Goal: Entertainment & Leisure: Consume media (video, audio)

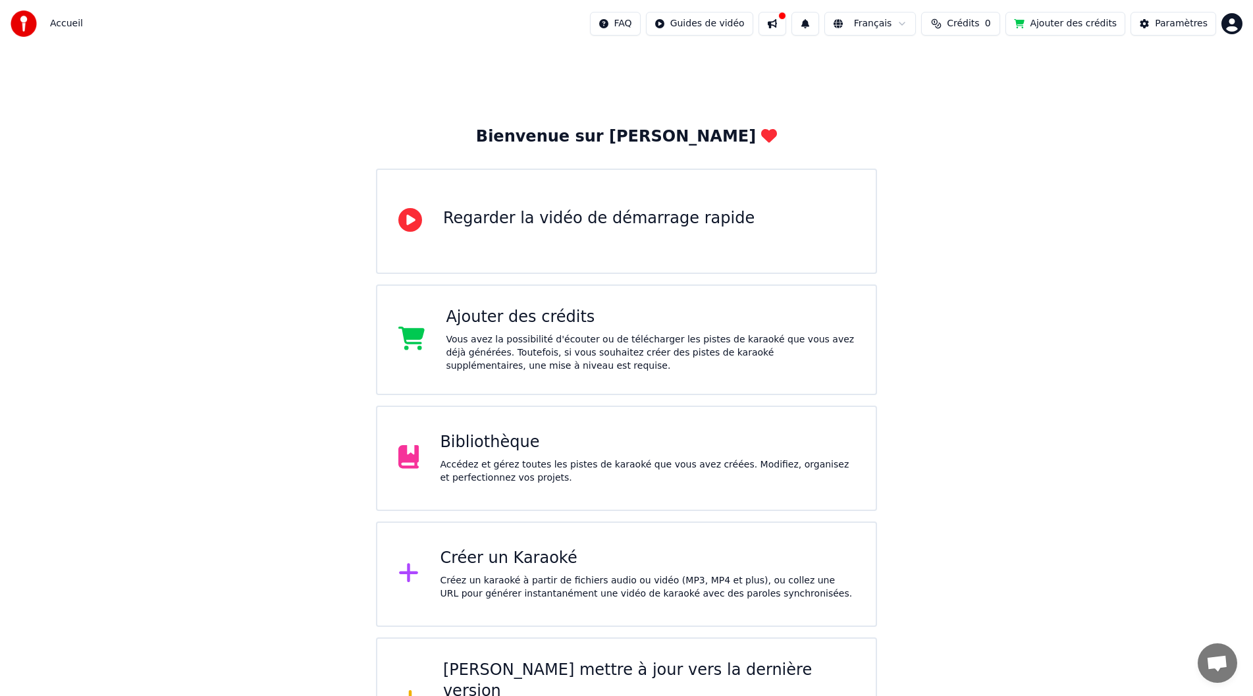
click at [1234, 27] on html "Accueil FAQ Guides de vidéo Français Crédits 0 Ajouter des crédits Paramètres B…" at bounding box center [626, 384] width 1253 height 769
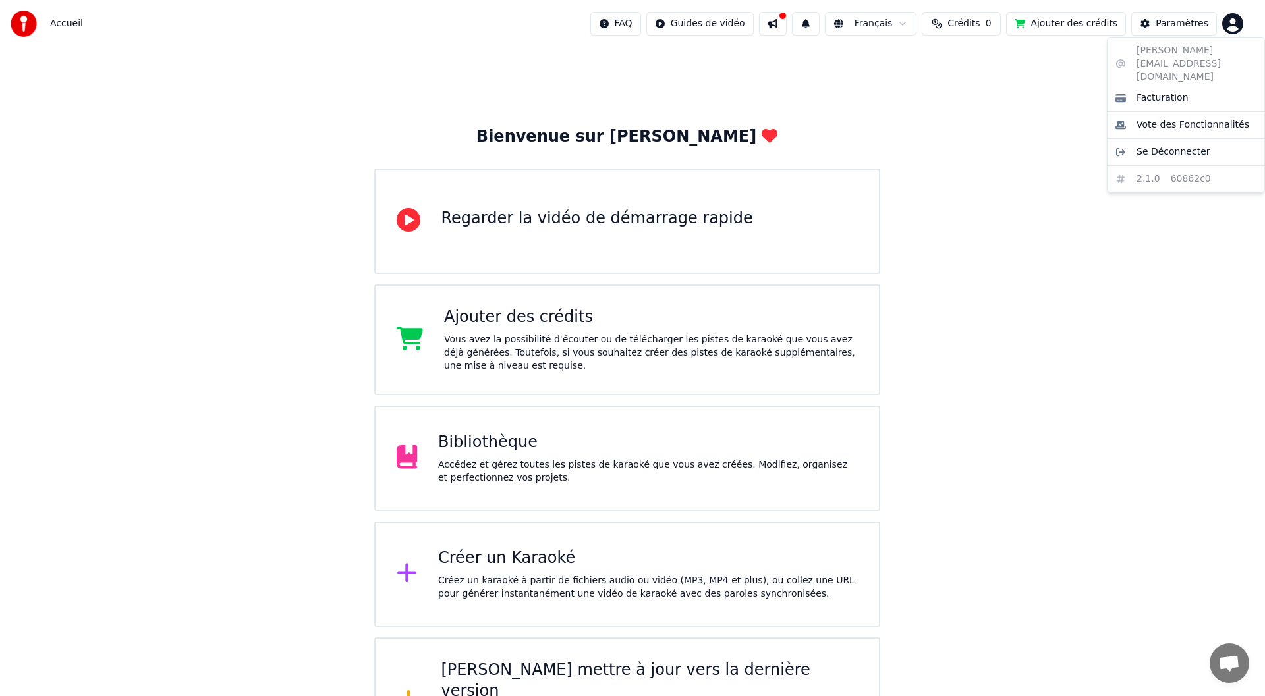
click at [498, 442] on html "Accueil FAQ Guides de vidéo Français Crédits 0 Ajouter des crédits Paramètres B…" at bounding box center [632, 384] width 1265 height 769
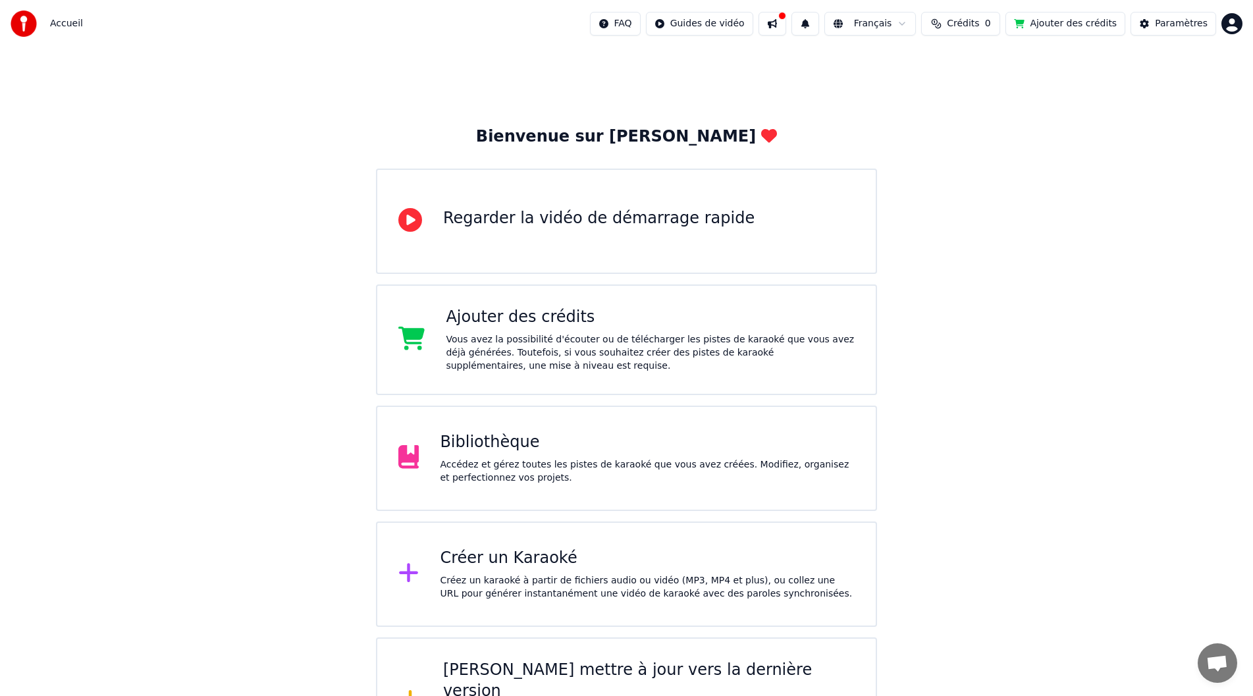
click at [497, 452] on div "Bibliothèque" at bounding box center [647, 442] width 415 height 21
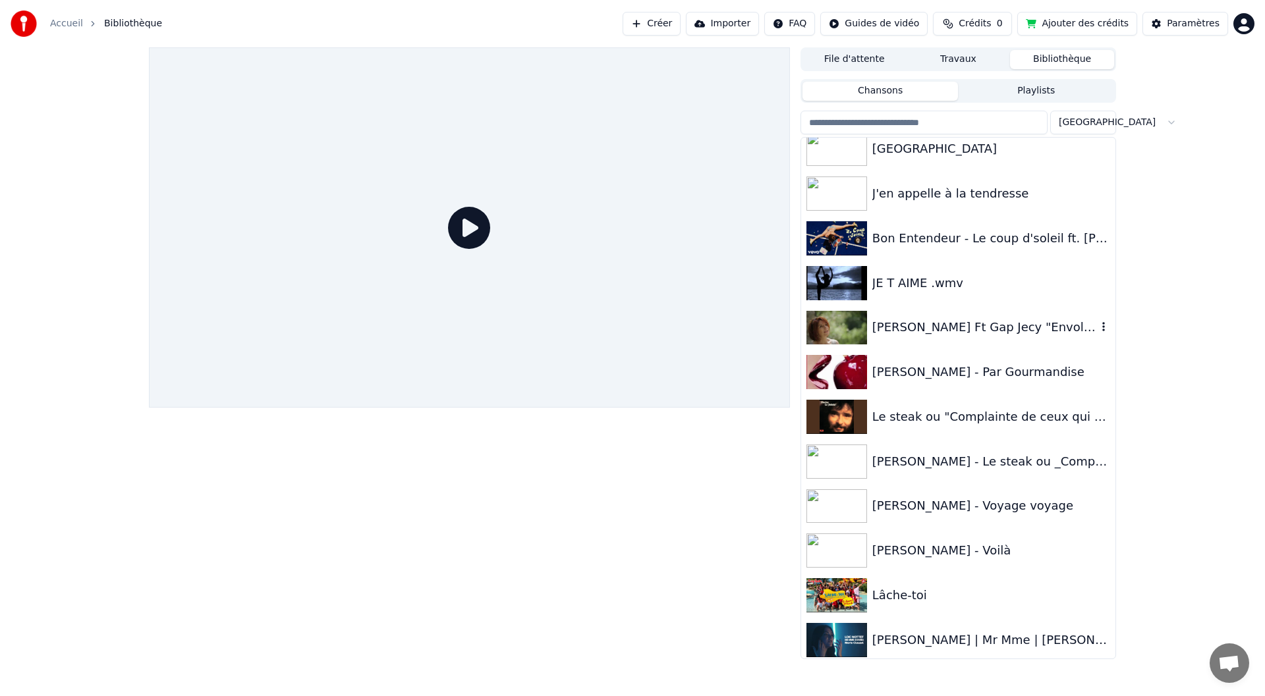
scroll to position [104, 0]
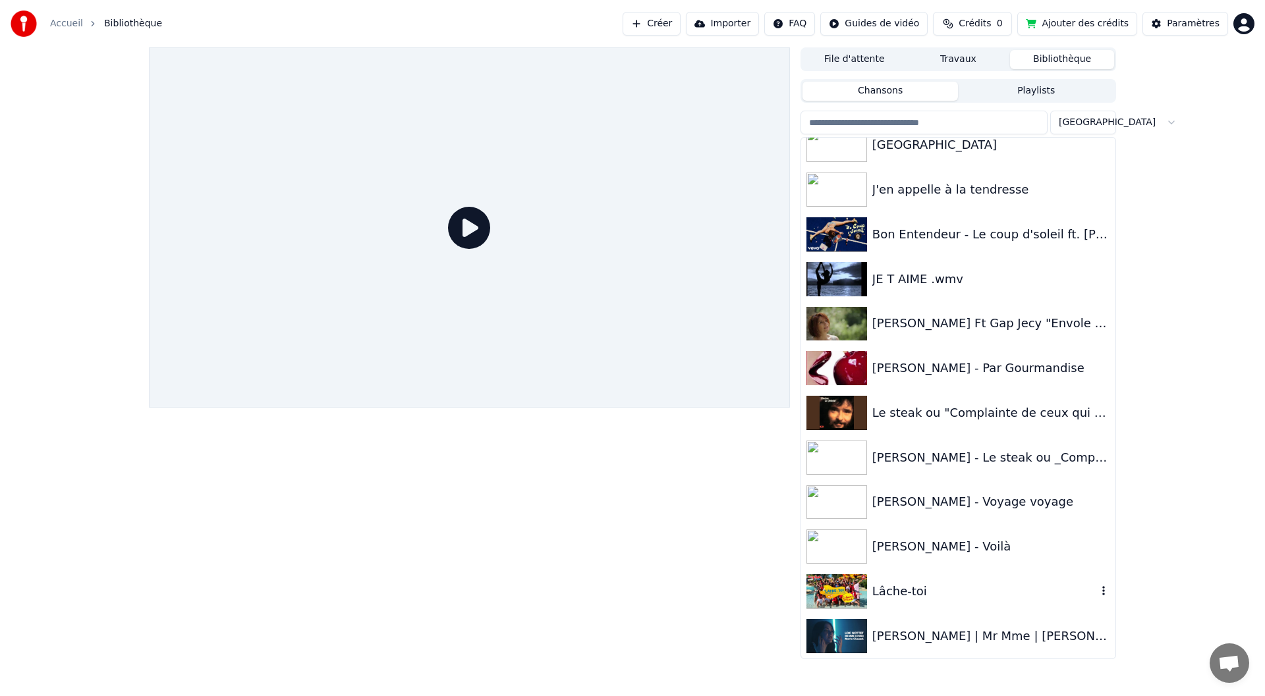
click at [848, 589] on img at bounding box center [836, 591] width 61 height 34
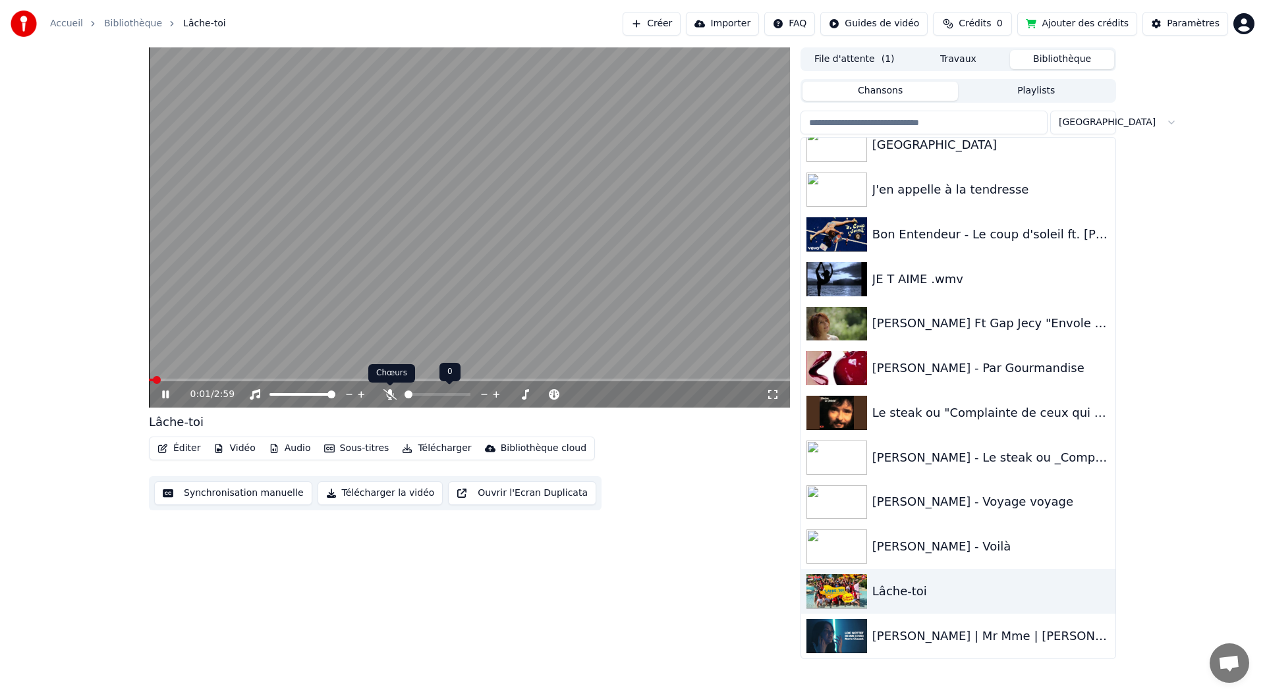
click at [389, 395] on icon at bounding box center [389, 394] width 13 height 11
click at [445, 397] on span at bounding box center [443, 395] width 8 height 8
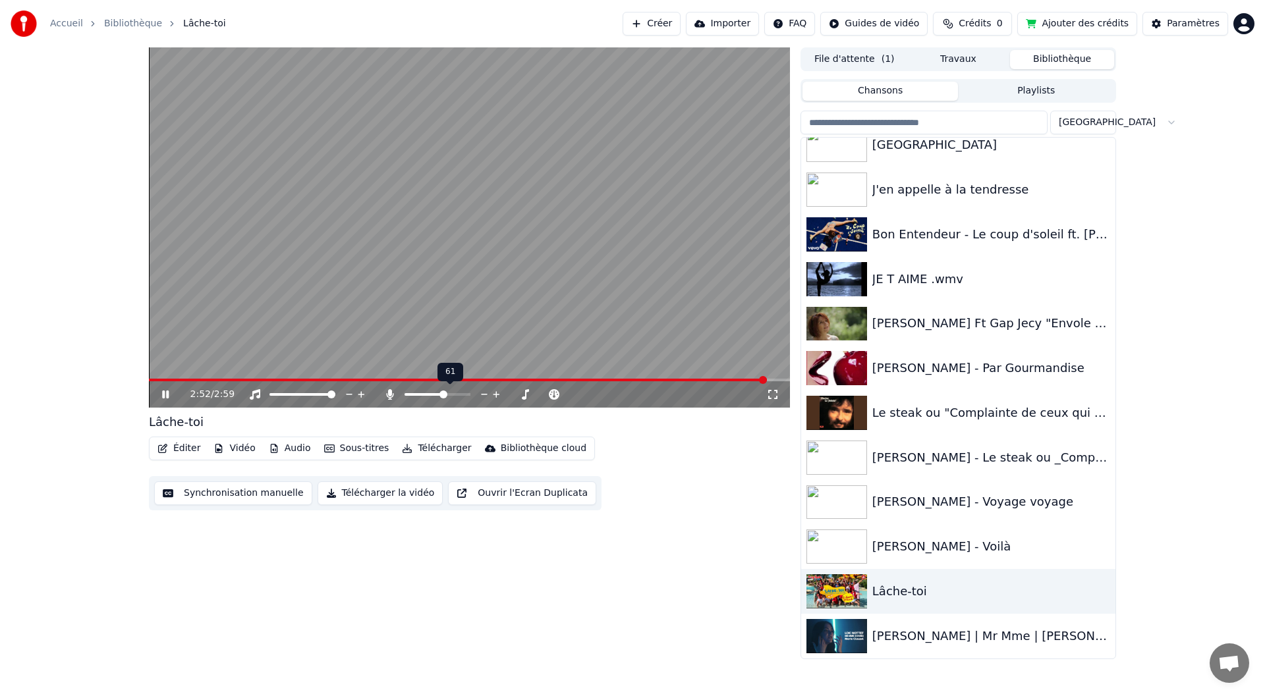
click at [445, 397] on span at bounding box center [443, 395] width 8 height 8
click at [408, 394] on span at bounding box center [405, 394] width 3 height 3
